Goal: Complete application form

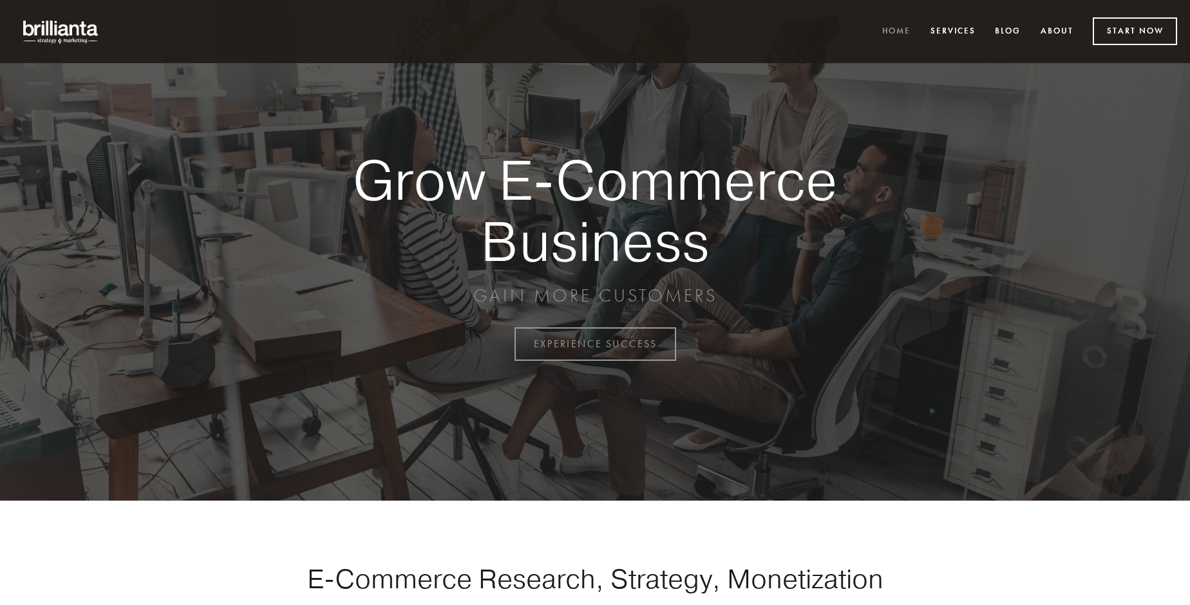
scroll to position [3376, 0]
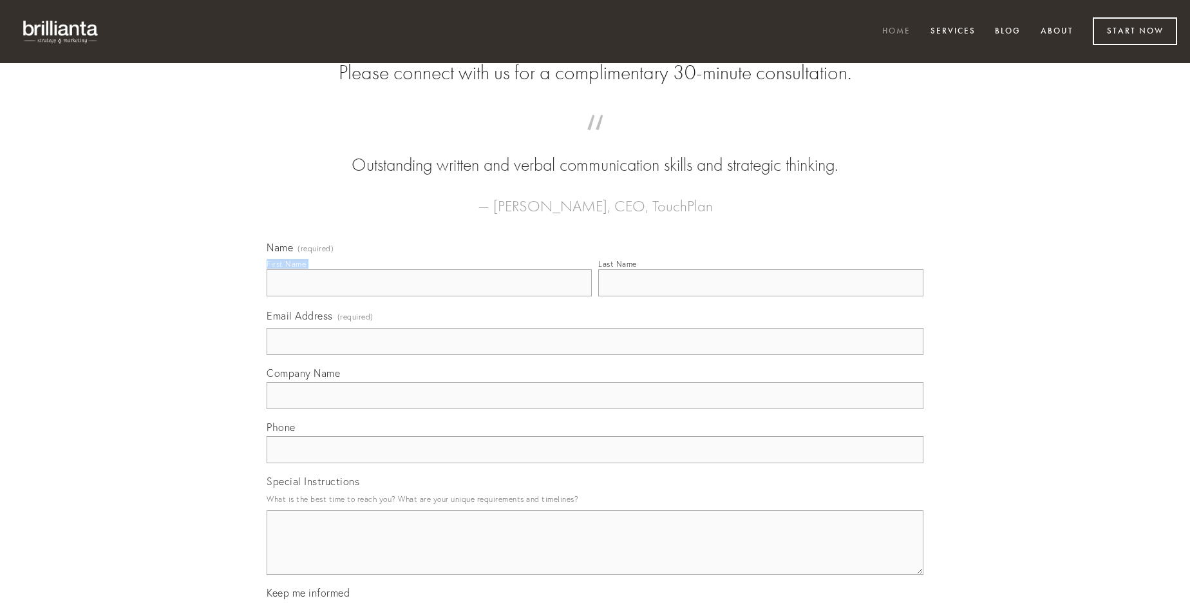
type input "[PERSON_NAME]"
click at [761, 296] on input "Last Name" at bounding box center [760, 282] width 325 height 27
type input "[PERSON_NAME]"
click at [595, 355] on input "Email Address (required)" at bounding box center [595, 341] width 657 height 27
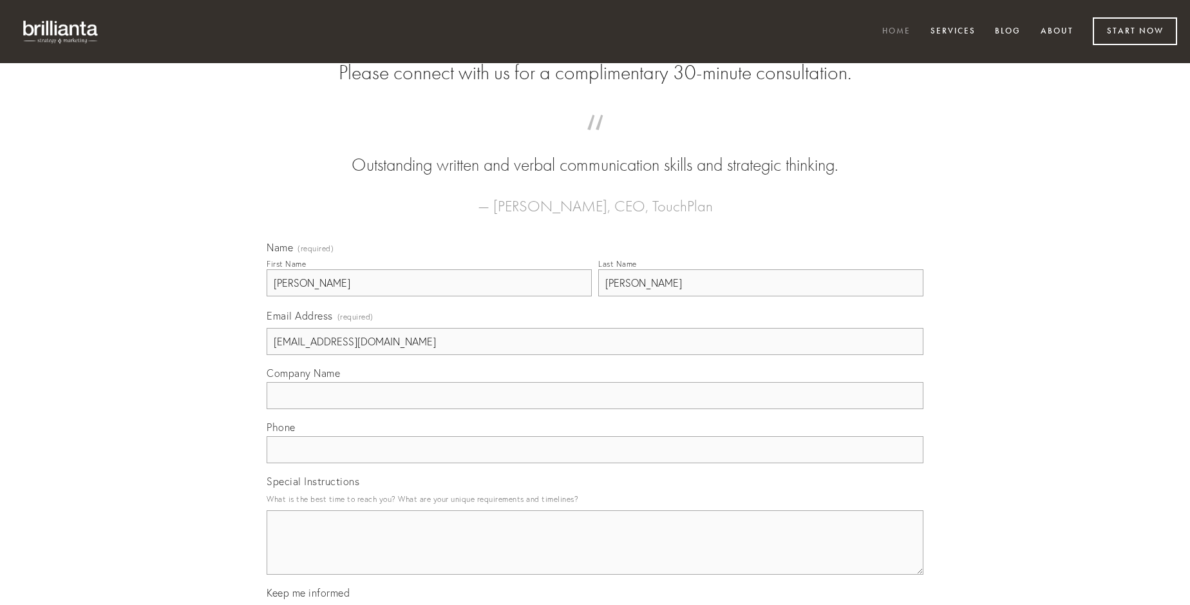
type input "[EMAIL_ADDRESS][DOMAIN_NAME]"
click at [595, 409] on input "Company Name" at bounding box center [595, 395] width 657 height 27
type input "curatio"
click at [595, 463] on input "text" at bounding box center [595, 449] width 657 height 27
click at [595, 554] on textarea "Special Instructions" at bounding box center [595, 542] width 657 height 64
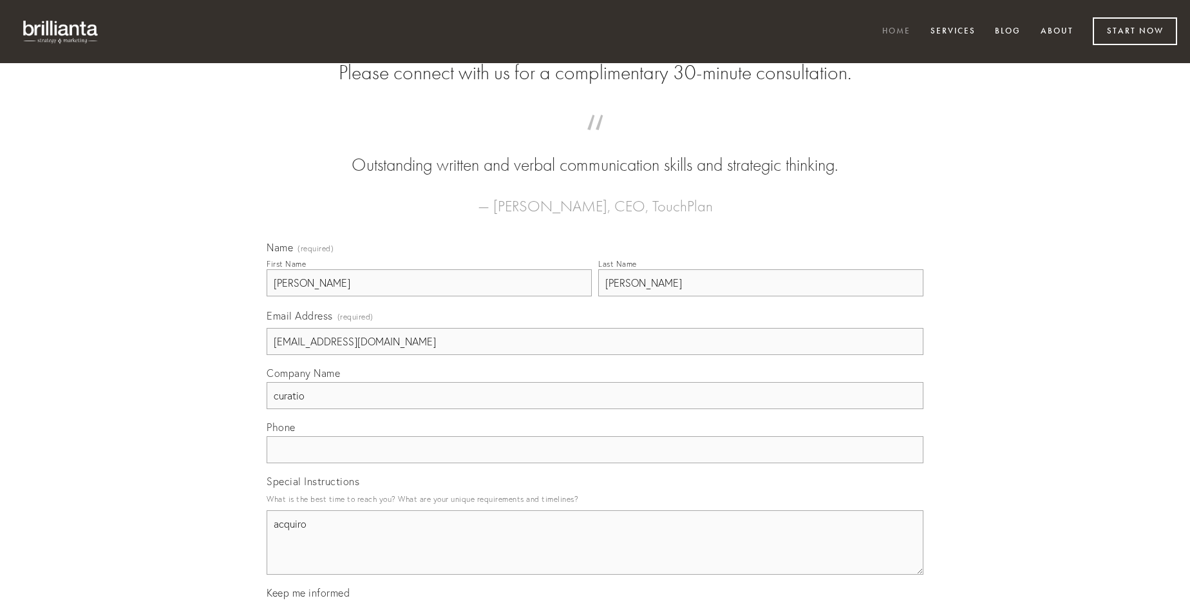
type textarea "acquiro"
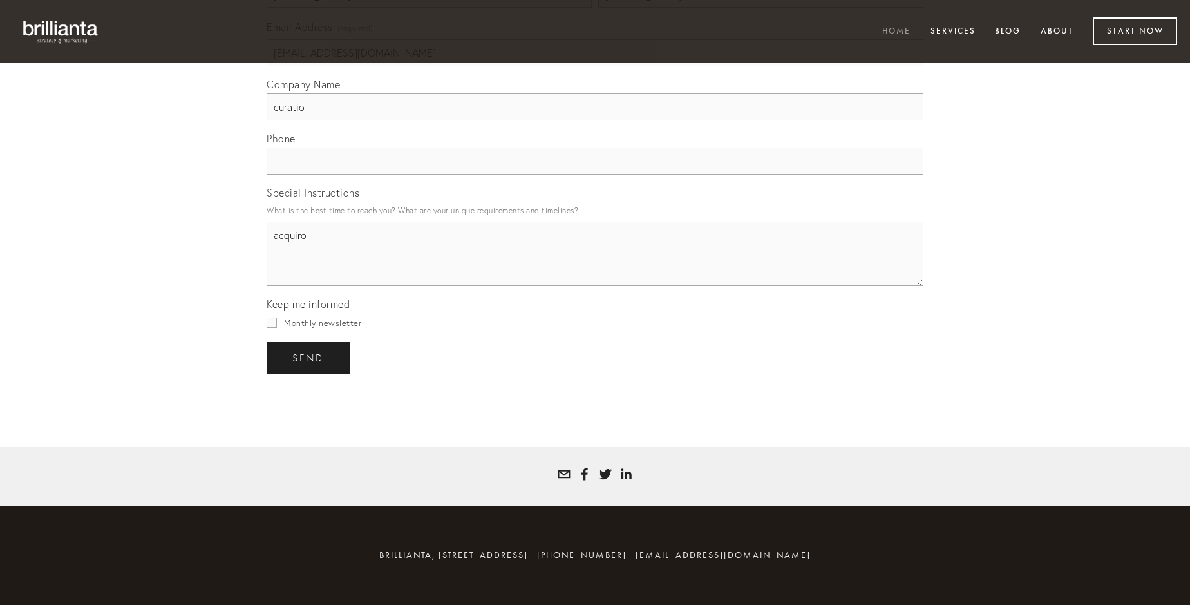
click at [309, 357] on span "send" at bounding box center [308, 358] width 32 height 12
